Goal: Transaction & Acquisition: Obtain resource

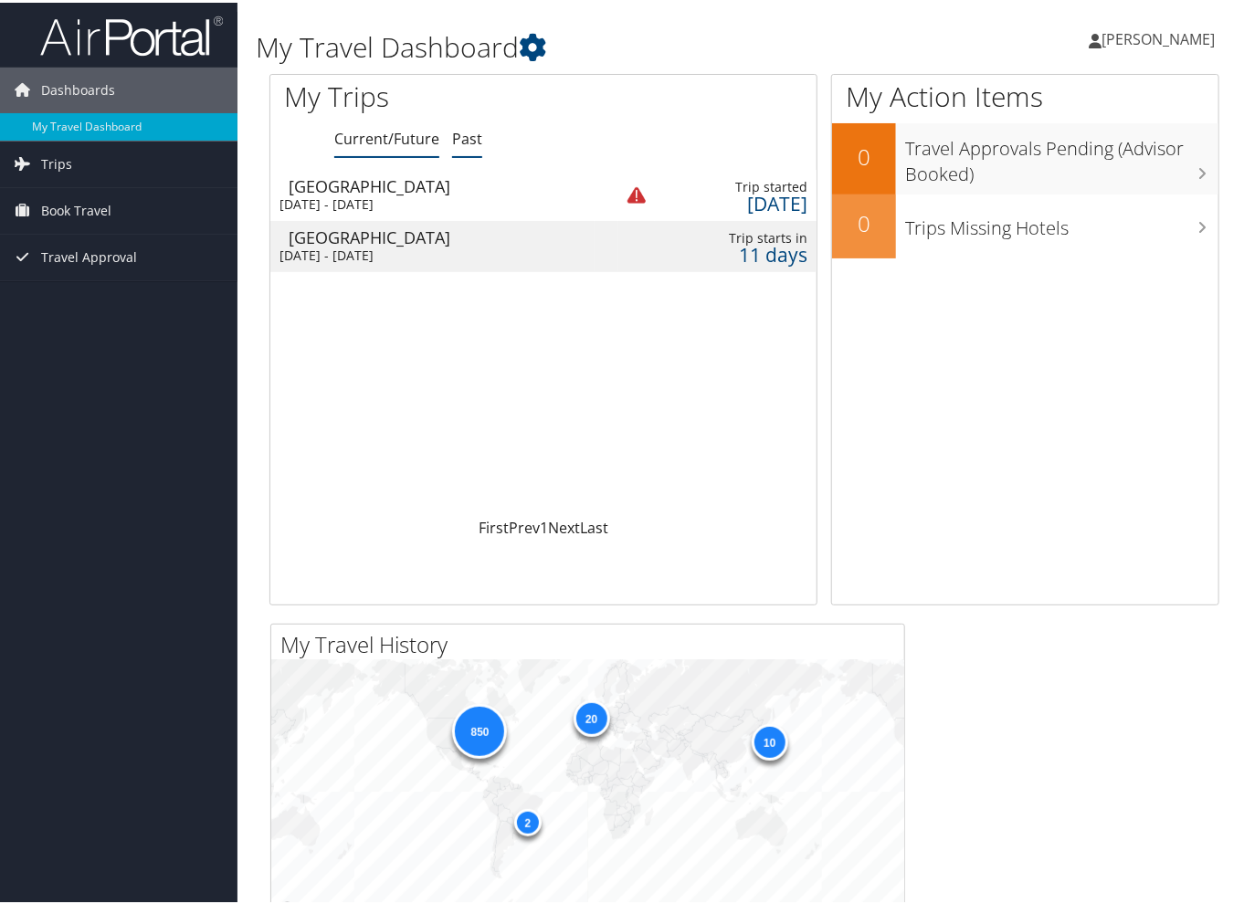
click at [470, 140] on link "Past" at bounding box center [467, 136] width 30 height 20
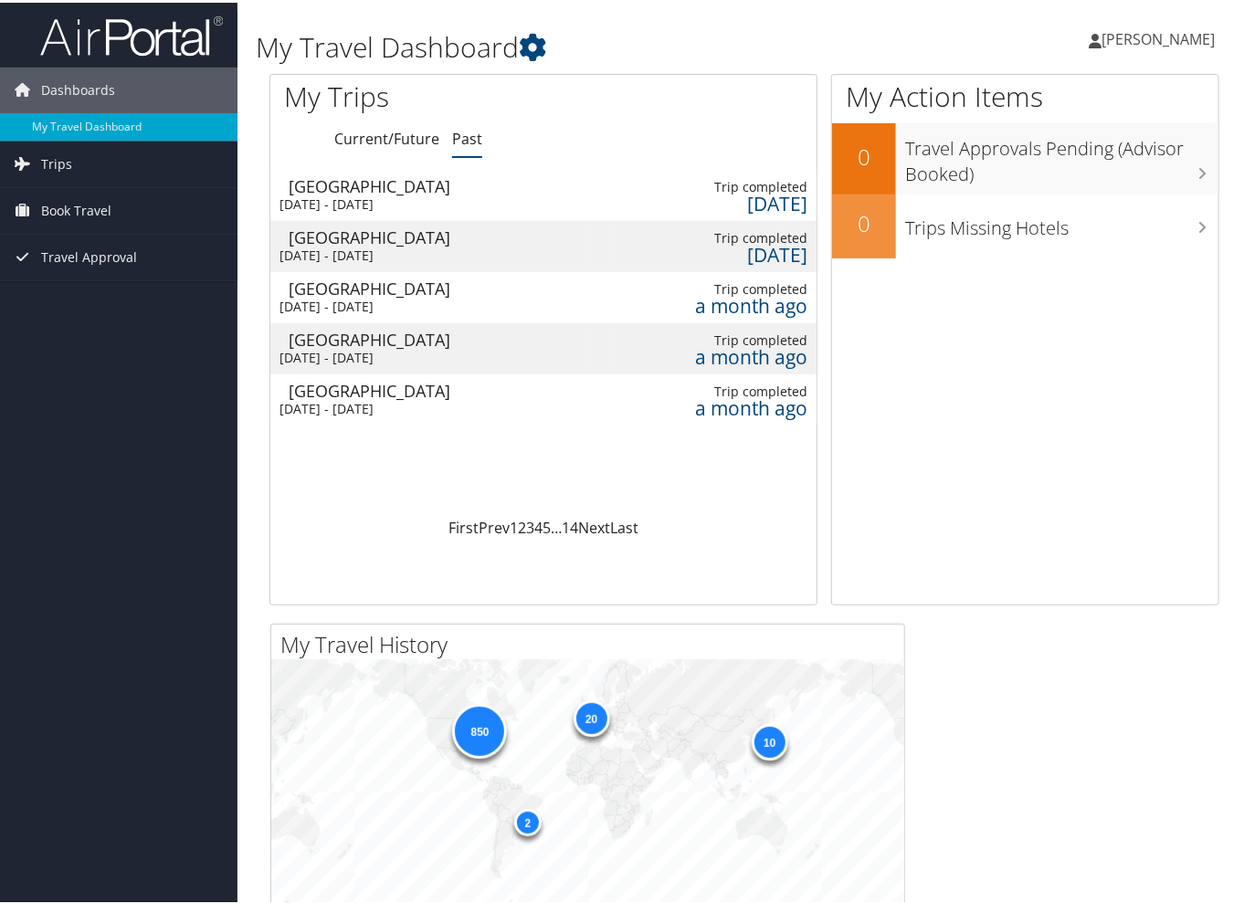
click at [357, 337] on div "[GEOGRAPHIC_DATA]" at bounding box center [440, 337] width 302 height 16
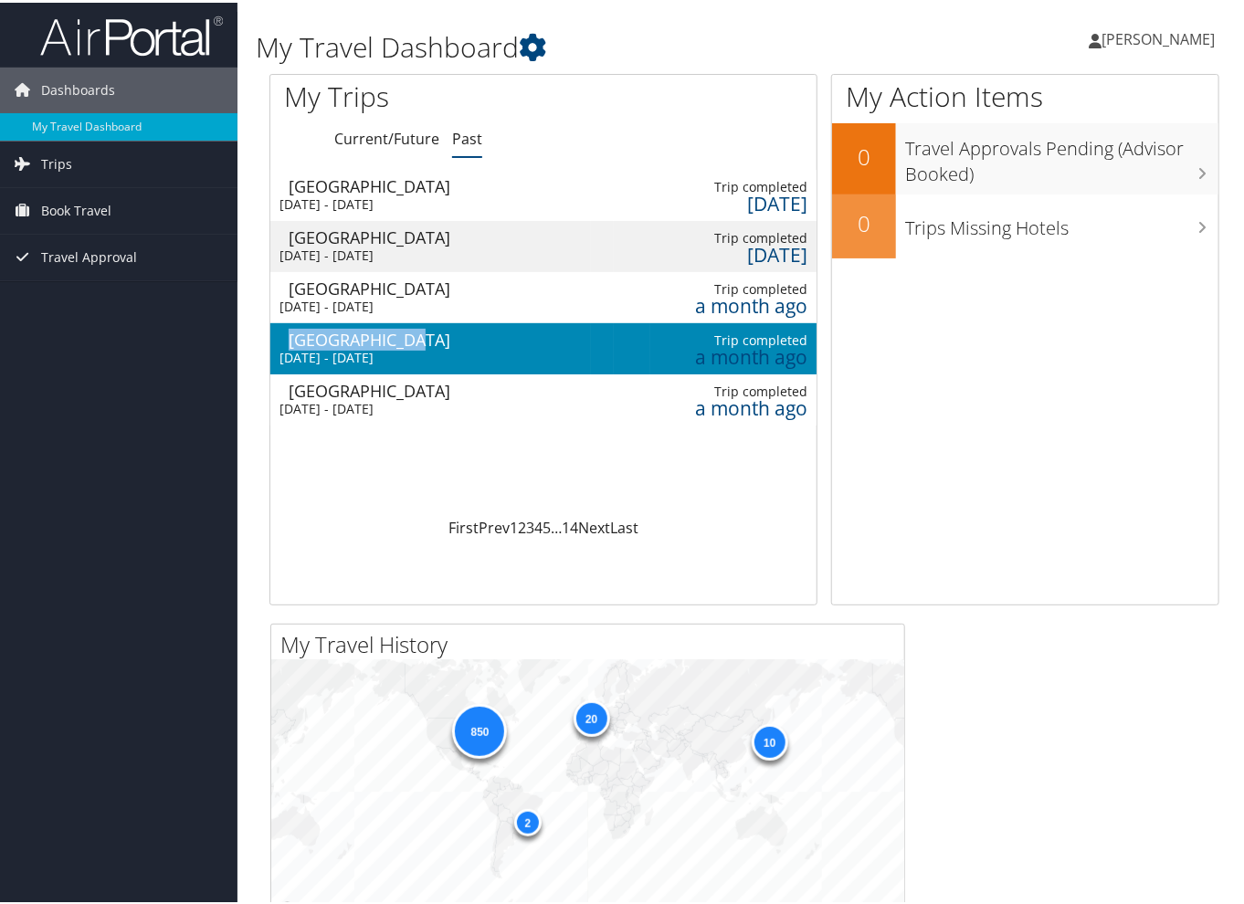
click at [357, 337] on div "[GEOGRAPHIC_DATA]" at bounding box center [440, 337] width 302 height 16
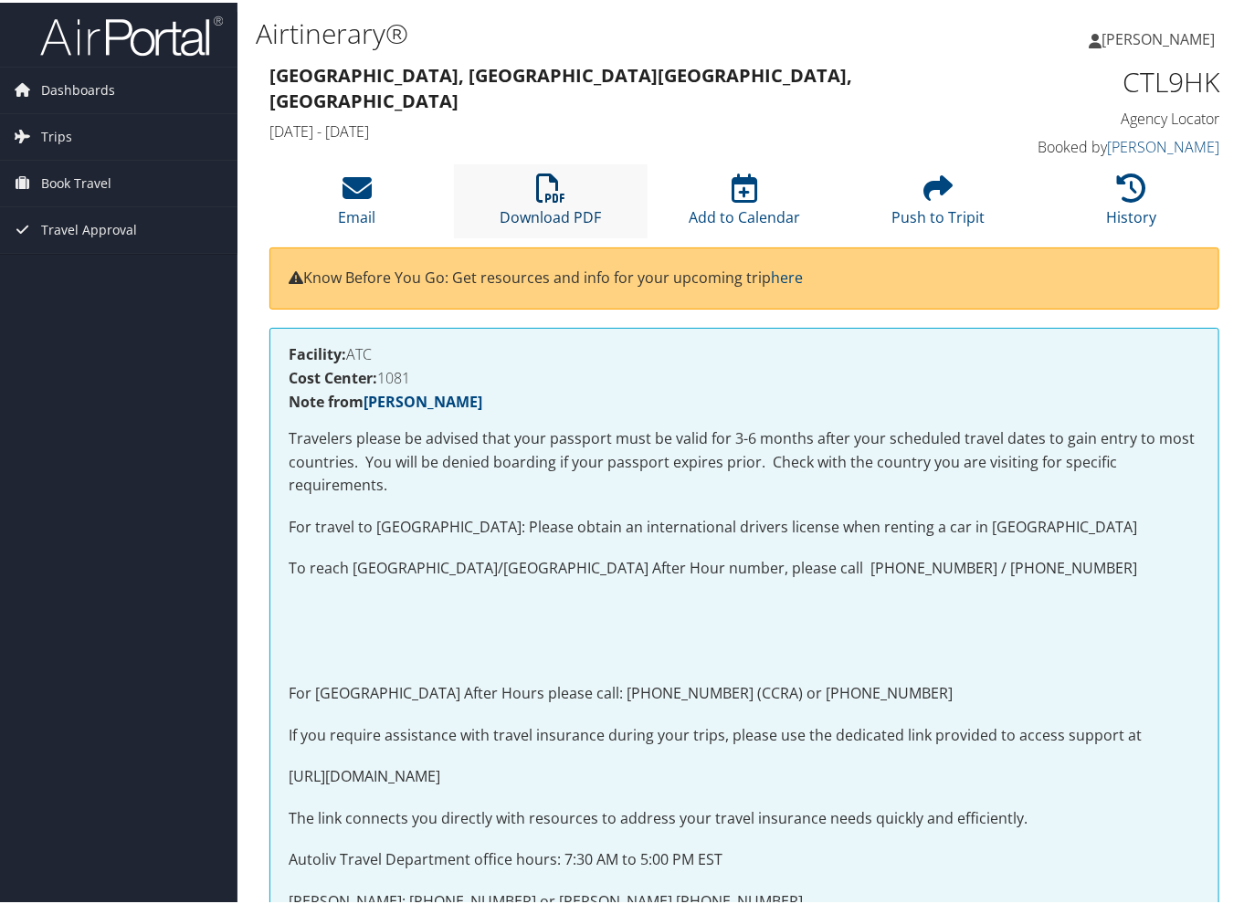
click at [536, 195] on icon at bounding box center [550, 185] width 29 height 29
